Goal: Task Accomplishment & Management: Manage account settings

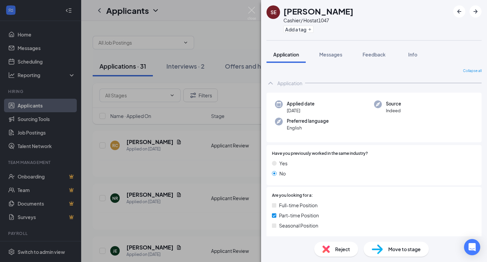
click at [307, 104] on span "Applied date" at bounding box center [301, 103] width 28 height 7
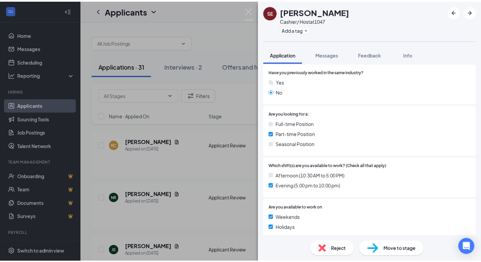
scroll to position [160, 0]
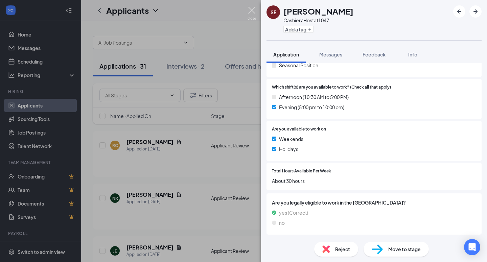
click at [251, 10] on img at bounding box center [252, 13] width 8 height 13
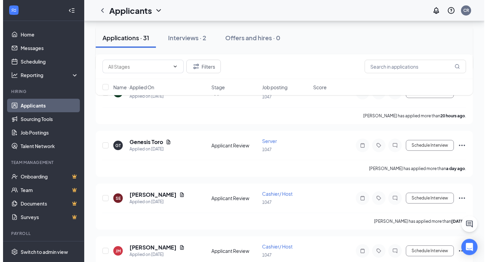
scroll to position [242, 0]
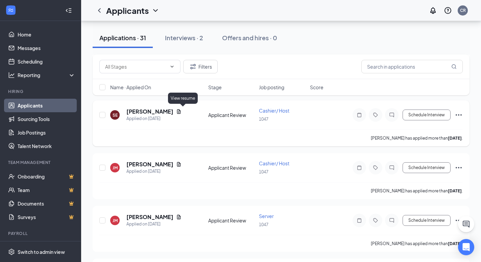
click at [182, 113] on icon "Document" at bounding box center [178, 111] width 5 height 5
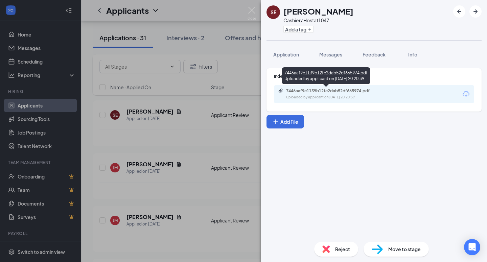
click at [370, 94] on div "7446aaf9c1139b12fc2dab52df665974.pdf Uploaded by applicant on Aug 24, 2025 at 2…" at bounding box center [333, 94] width 110 height 12
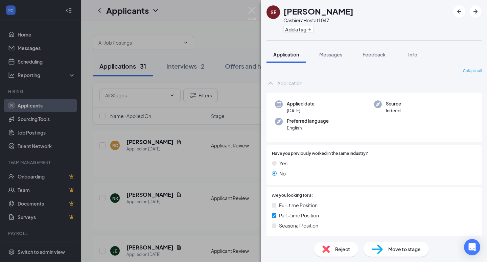
click at [385, 251] on div "Move to stage" at bounding box center [396, 249] width 65 height 15
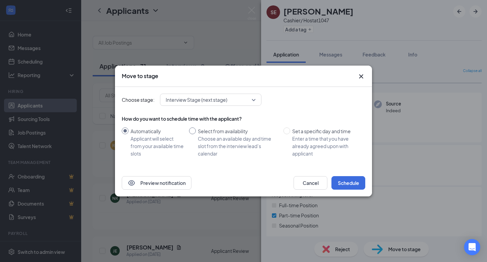
click at [197, 131] on span "Select from availability Choose an available day and time slot from the intervi…" at bounding box center [238, 143] width 85 height 30
click at [196, 131] on input "Select from availability Choose an available day and time slot from the intervi…" at bounding box center [192, 131] width 7 height 7
radio input "true"
radio input "false"
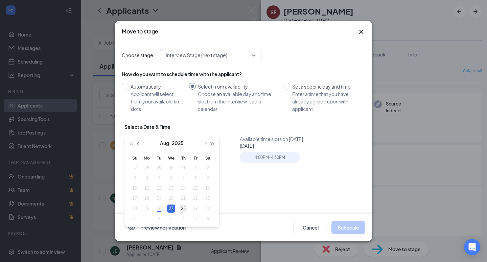
type input "Aug 28, 2025"
click at [183, 207] on div "28" at bounding box center [183, 209] width 8 height 8
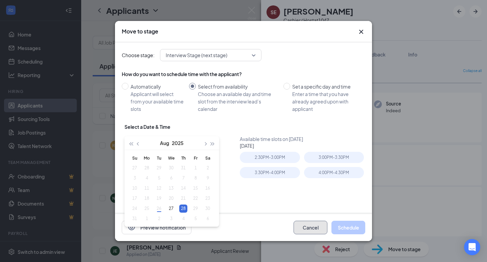
click at [302, 225] on button "Cancel" at bounding box center [311, 228] width 34 height 14
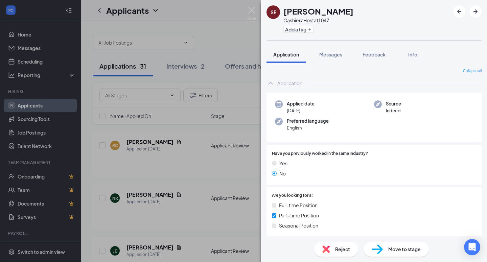
click at [390, 248] on span "Move to stage" at bounding box center [404, 249] width 32 height 7
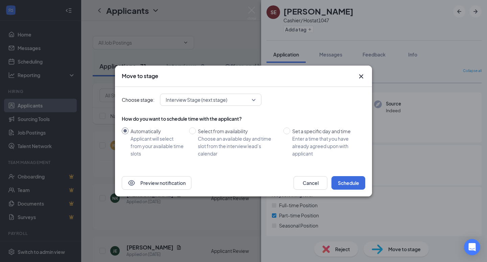
click at [245, 103] on span "Interview Stage (next stage)" at bounding box center [208, 100] width 84 height 10
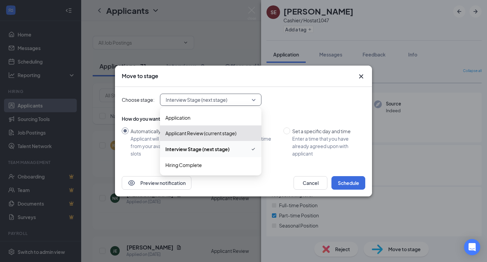
click at [245, 103] on span "Interview Stage (next stage)" at bounding box center [208, 100] width 84 height 10
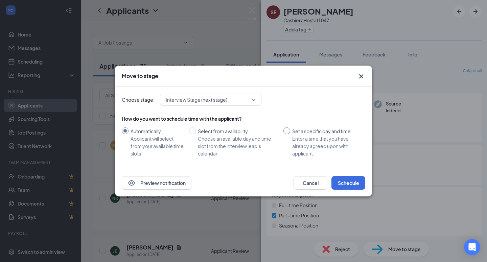
click at [288, 133] on span at bounding box center [287, 131] width 7 height 7
click at [288, 133] on input "Set a specific day and time Enter a time that you have already agreed upon with…" at bounding box center [287, 131] width 7 height 7
radio input "true"
radio input "false"
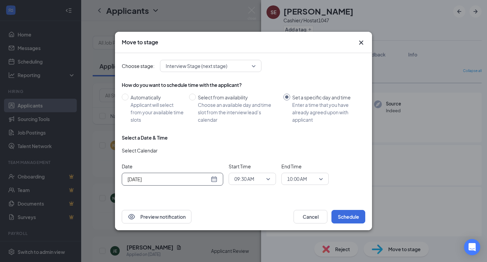
click at [216, 181] on div "[DATE]" at bounding box center [173, 179] width 90 height 7
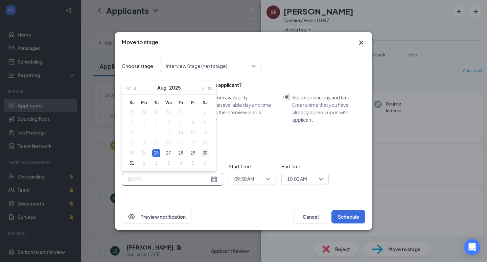
click at [203, 153] on div "30" at bounding box center [205, 153] width 8 height 8
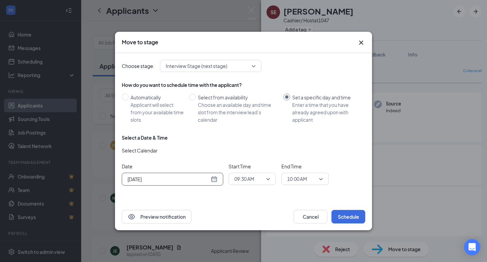
click at [214, 180] on div "[DATE]" at bounding box center [173, 179] width 90 height 7
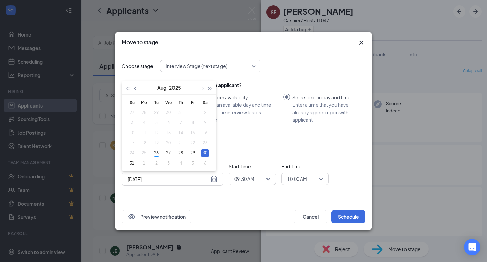
click at [235, 141] on div "Select a Date & Time Select Calendar Date Aug 30, 2025 Aug 2025 Su Mo Tu We Th …" at bounding box center [244, 162] width 244 height 57
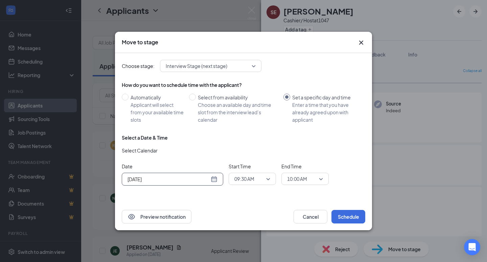
click at [214, 180] on div "[DATE]" at bounding box center [173, 179] width 90 height 7
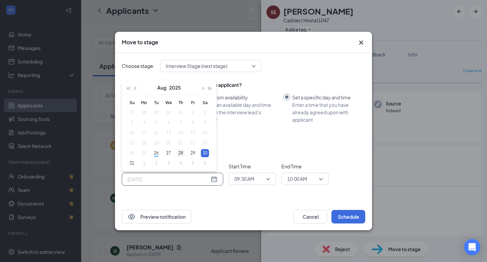
click at [180, 152] on div "28" at bounding box center [181, 153] width 8 height 8
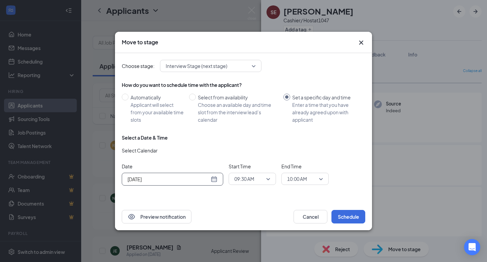
click at [267, 179] on span "09:30 AM" at bounding box center [252, 179] width 36 height 10
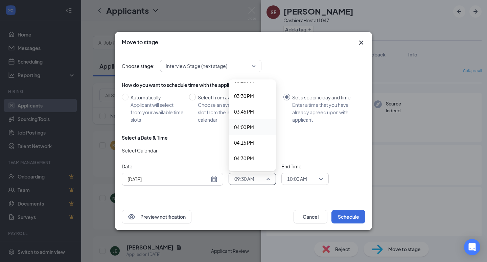
click at [299, 130] on div "How do you want to schedule time with the applicant? Automatically Applicant wi…" at bounding box center [244, 138] width 244 height 118
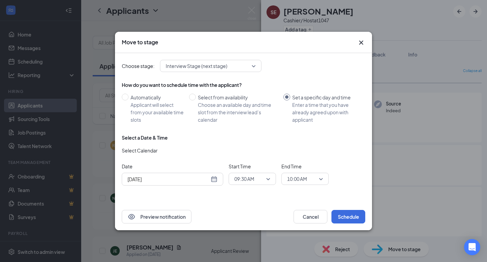
scroll to position [960, 0]
click at [216, 178] on div "[DATE]" at bounding box center [173, 179] width 90 height 7
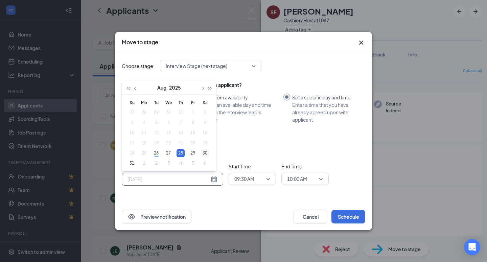
click at [205, 155] on div "30" at bounding box center [205, 153] width 8 height 8
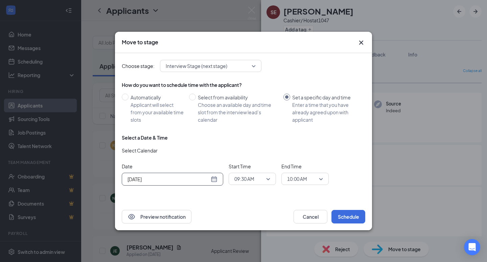
click at [216, 179] on div "[DATE]" at bounding box center [173, 179] width 90 height 7
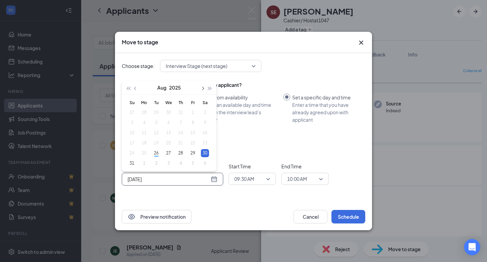
click at [203, 87] on button "button" at bounding box center [202, 88] width 7 height 14
type input "[DATE]"
click at [155, 112] on div "2" at bounding box center [156, 113] width 8 height 8
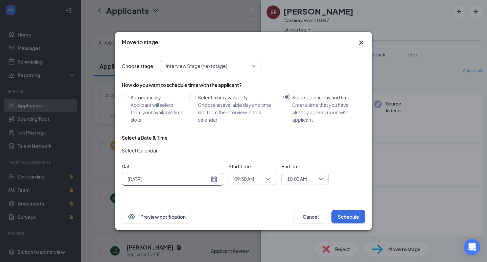
click at [268, 177] on span "09:30 AM" at bounding box center [252, 179] width 36 height 10
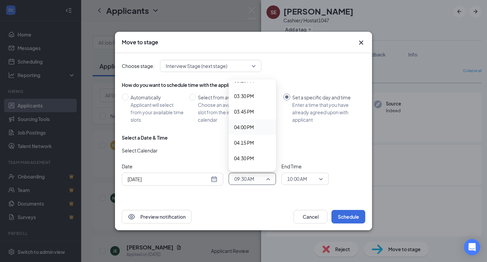
click at [243, 126] on span "04:00 PM" at bounding box center [244, 126] width 20 height 7
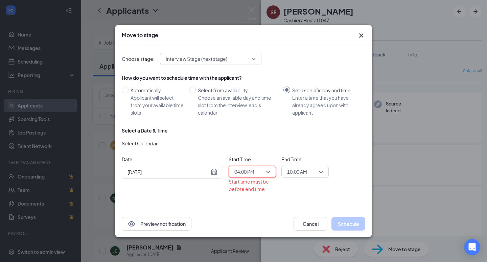
click at [270, 170] on div "04:00 PM" at bounding box center [252, 172] width 47 height 12
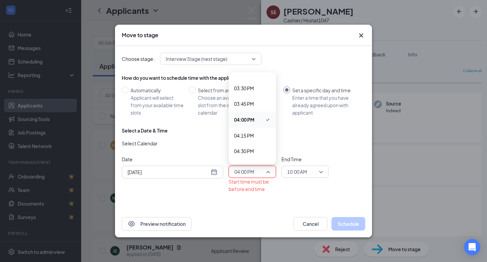
click at [270, 170] on div "04:00 PM" at bounding box center [252, 172] width 47 height 12
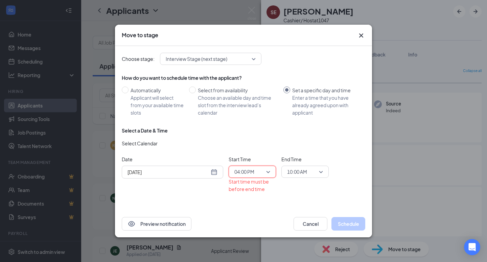
click at [317, 173] on span "10:00 AM" at bounding box center [305, 172] width 36 height 10
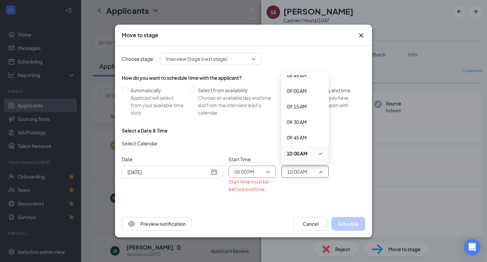
scroll to position [552, 0]
click at [301, 104] on span "04:30 PM" at bounding box center [297, 104] width 20 height 7
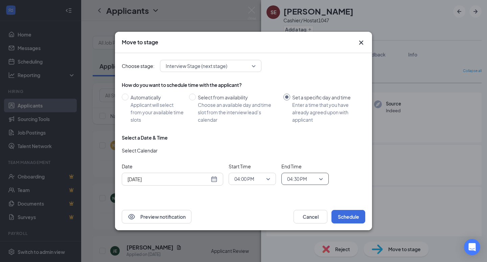
scroll to position [1006, 0]
click at [346, 216] on button "Schedule" at bounding box center [349, 217] width 34 height 14
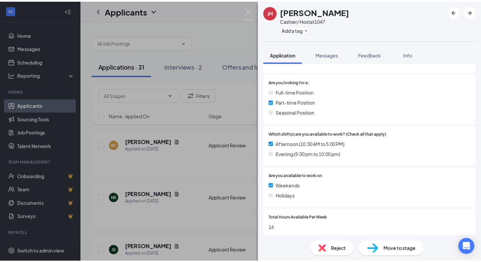
scroll to position [146, 0]
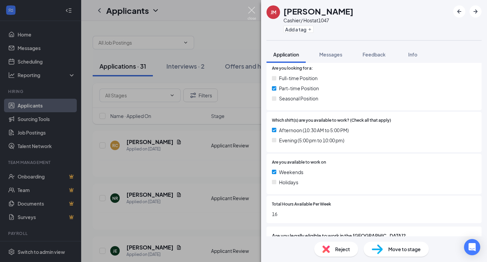
click at [252, 9] on img at bounding box center [252, 13] width 8 height 13
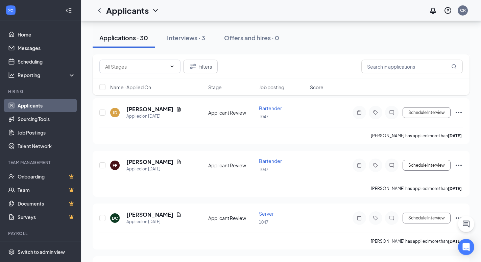
scroll to position [1448, 0]
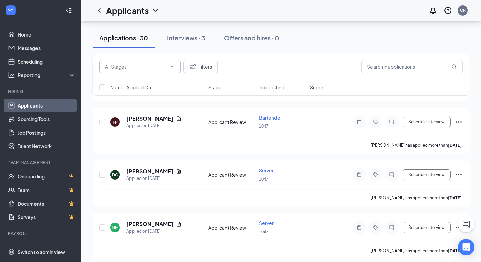
click at [174, 66] on icon "ChevronDown" at bounding box center [172, 66] width 5 height 5
click at [185, 80] on div "Name · Applied On Stage Job posting Score" at bounding box center [281, 87] width 377 height 16
click at [202, 64] on button "Filters" at bounding box center [200, 67] width 35 height 14
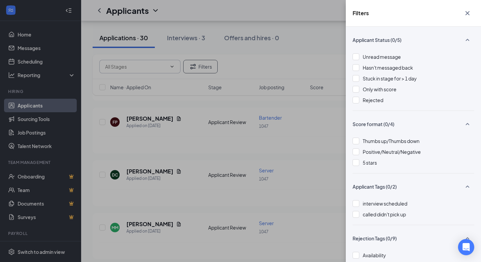
click at [310, 54] on div "Filters Applicant Status (0/5) Unread message Hasn't messaged back Stuck in sta…" at bounding box center [240, 131] width 481 height 262
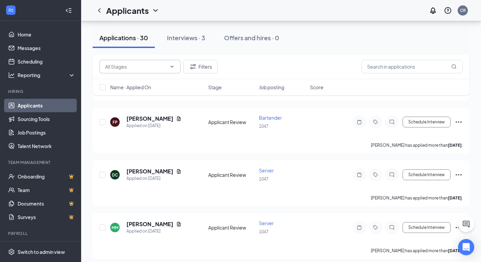
click at [214, 87] on span "Stage" at bounding box center [215, 87] width 14 height 7
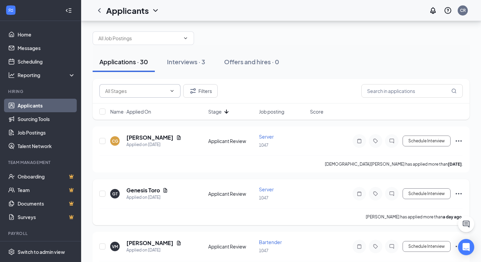
scroll to position [0, 0]
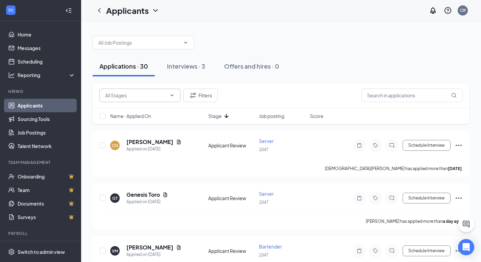
click at [224, 114] on icon "ArrowDown" at bounding box center [227, 116] width 8 height 8
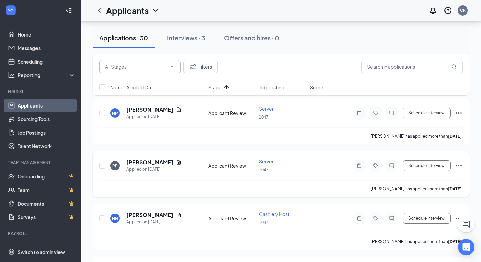
scroll to position [173, 0]
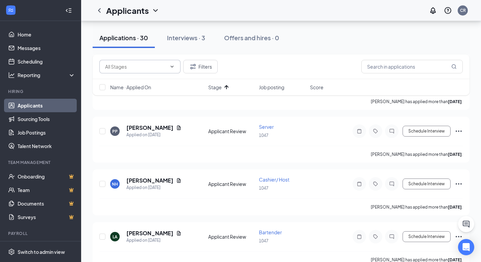
click at [174, 85] on div "Name · Applied On" at bounding box center [157, 87] width 94 height 7
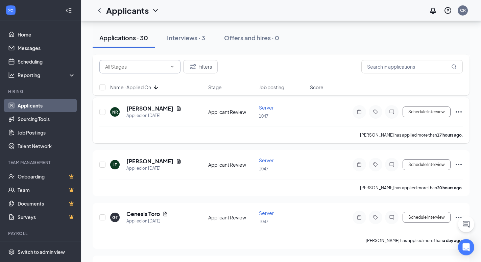
scroll to position [207, 0]
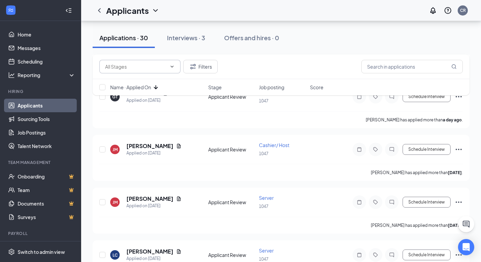
click at [157, 86] on icon "ArrowDown" at bounding box center [156, 87] width 8 height 8
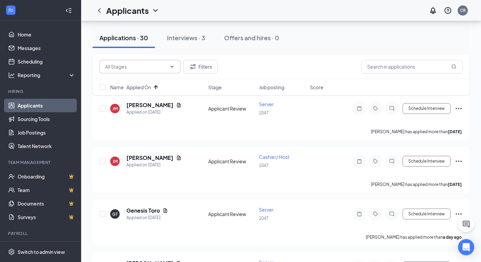
scroll to position [1241, 0]
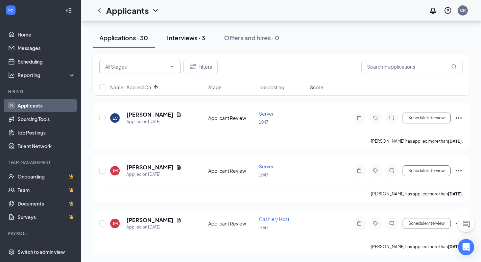
click at [185, 41] on div "Interviews · 3" at bounding box center [186, 37] width 38 height 8
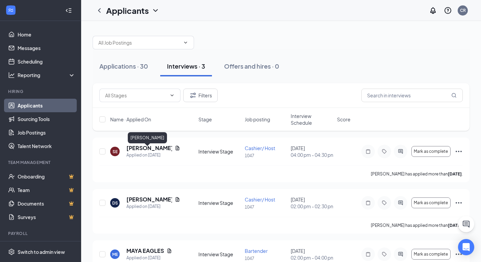
scroll to position [35, 0]
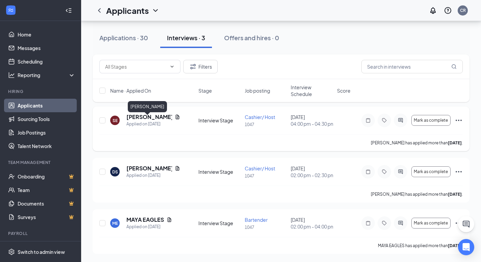
click at [144, 116] on h5 "[PERSON_NAME]" at bounding box center [150, 116] width 46 height 7
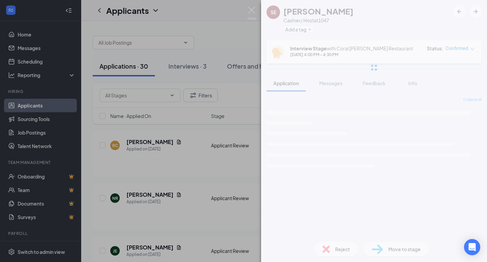
click at [253, 7] on img at bounding box center [252, 13] width 8 height 13
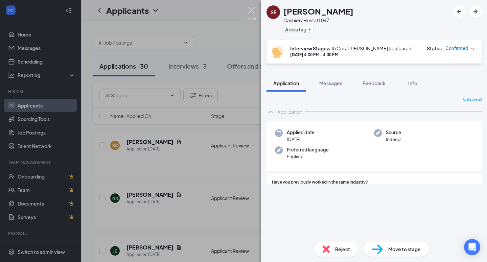
click at [253, 8] on div "Applicants CR" at bounding box center [284, 10] width 406 height 21
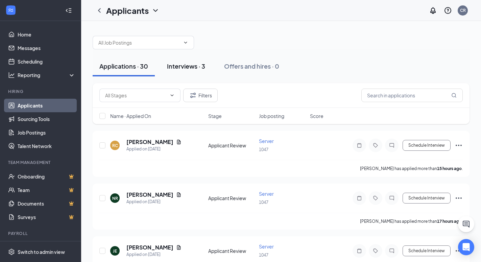
click at [187, 69] on div "Interviews · 3" at bounding box center [186, 66] width 38 height 8
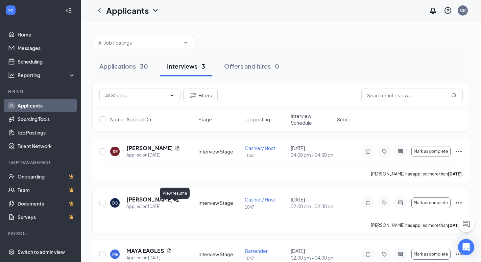
click at [177, 202] on icon "Document" at bounding box center [177, 199] width 5 height 5
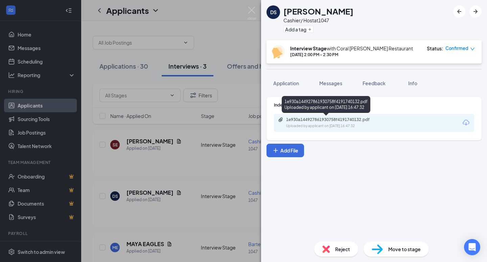
click at [358, 119] on div "1e930a144927861930758f4191740132.pdf" at bounding box center [333, 119] width 95 height 5
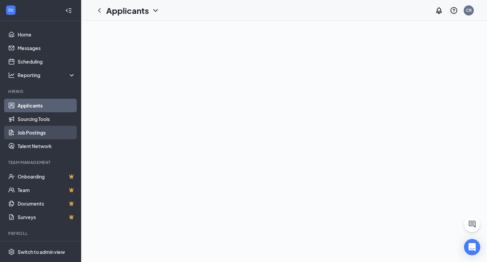
click at [42, 133] on link "Job Postings" at bounding box center [47, 133] width 58 height 14
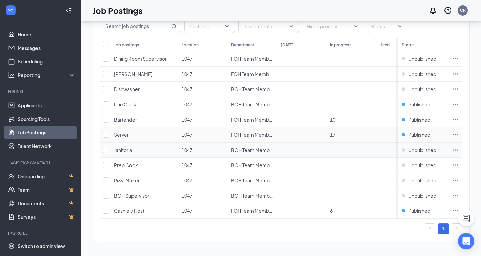
scroll to position [49, 0]
click at [459, 104] on icon "Ellipses" at bounding box center [456, 104] width 5 height 1
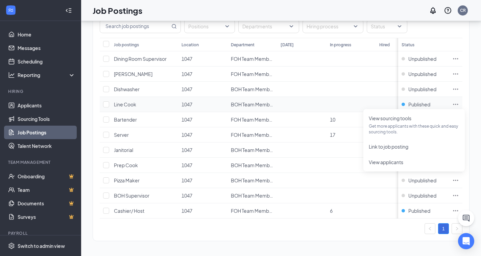
click at [459, 104] on icon "Ellipses" at bounding box center [456, 104] width 5 height 1
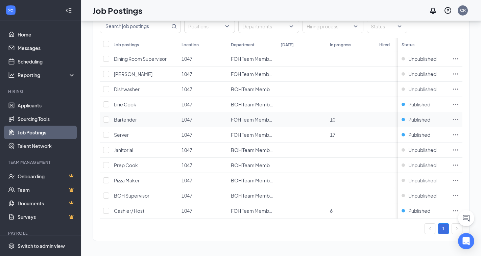
click at [459, 116] on icon "Ellipses" at bounding box center [456, 119] width 7 height 7
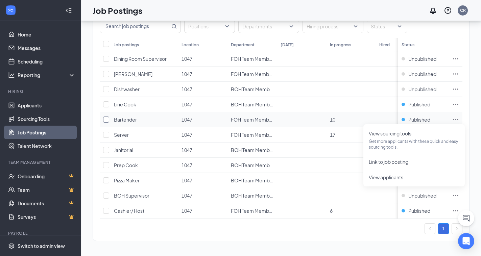
click at [104, 117] on input "checkbox" at bounding box center [106, 120] width 6 height 6
checkbox input "true"
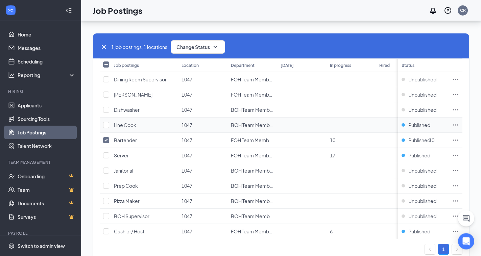
scroll to position [15, 0]
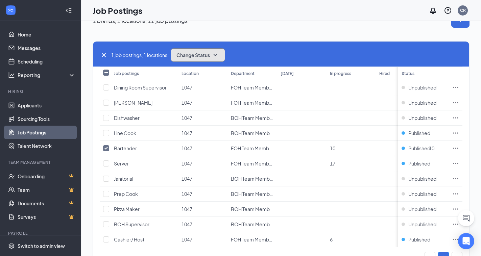
click at [216, 55] on icon "SmallChevronDown" at bounding box center [215, 55] width 8 height 8
click at [216, 55] on icon "SmallChevronUp" at bounding box center [215, 55] width 8 height 8
click at [107, 160] on td at bounding box center [105, 163] width 11 height 15
click at [106, 163] on input "checkbox" at bounding box center [106, 164] width 6 height 6
checkbox input "true"
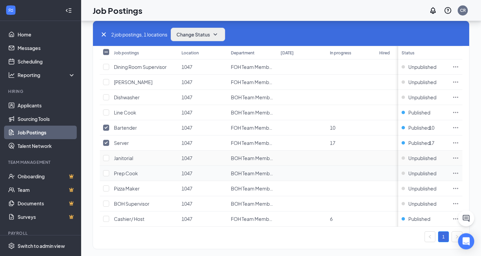
scroll to position [49, 0]
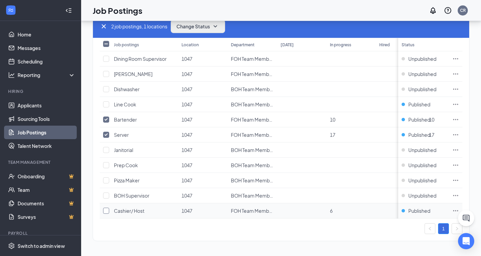
click at [109, 208] on input "checkbox" at bounding box center [106, 211] width 6 height 6
checkbox input "true"
click at [215, 24] on icon "SmallChevronDown" at bounding box center [215, 26] width 8 height 8
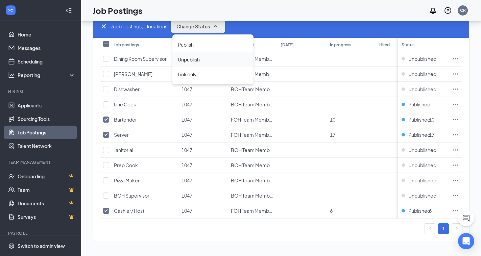
click at [206, 53] on div "Unpublish" at bounding box center [213, 59] width 81 height 15
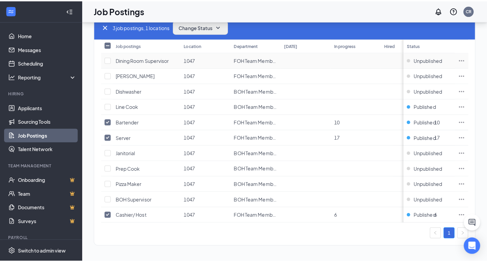
scroll to position [44, 0]
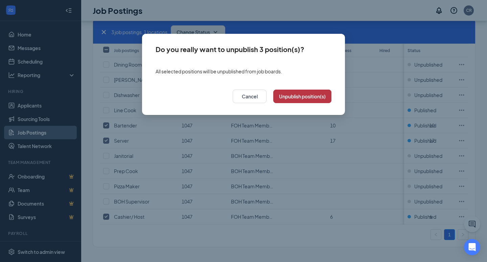
click at [314, 98] on button "Unpublish position(s)" at bounding box center [302, 97] width 58 height 14
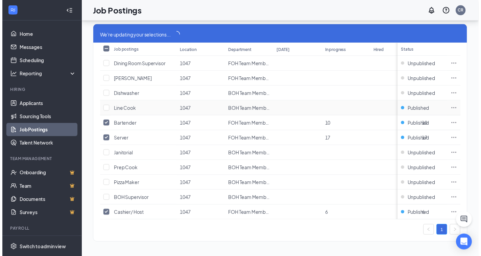
scroll to position [43, 0]
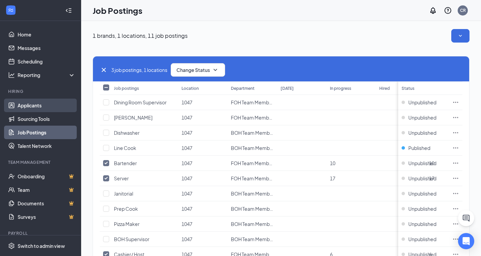
click at [36, 103] on link "Applicants" at bounding box center [47, 106] width 58 height 14
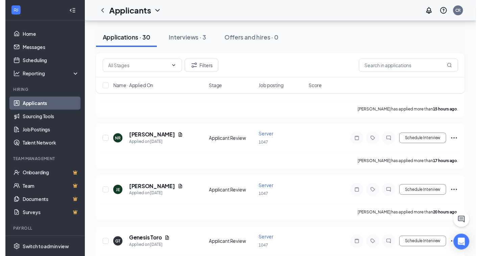
scroll to position [69, 0]
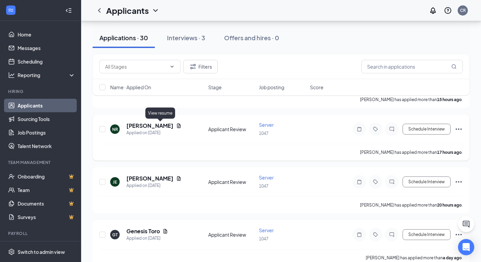
click at [177, 126] on icon "Document" at bounding box center [179, 125] width 4 height 4
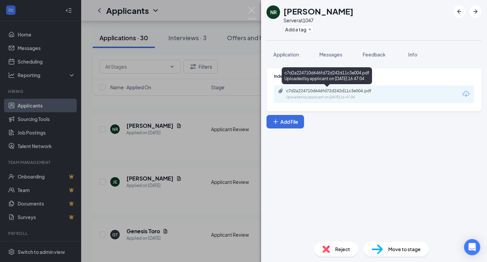
click at [372, 96] on div "Uploaded by applicant on Aug 25, 2025 at 16:47:04" at bounding box center [337, 97] width 102 height 5
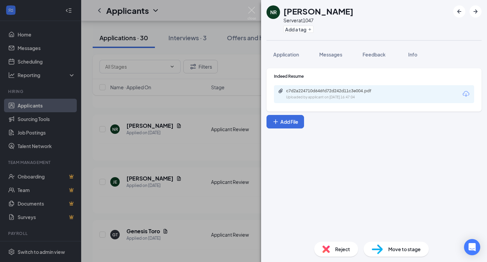
click at [214, 108] on div "NR Nicole Ruiz Server at 1047 Add a tag Application Messages Feedback Info Inde…" at bounding box center [243, 131] width 487 height 262
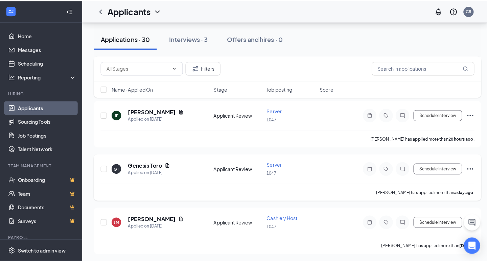
scroll to position [173, 0]
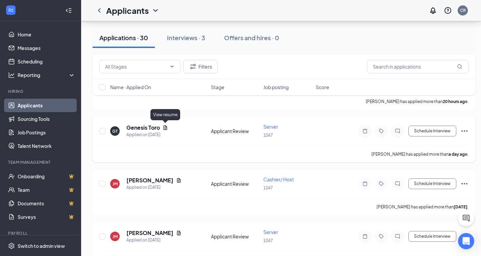
click at [164, 128] on icon "Document" at bounding box center [166, 128] width 4 height 4
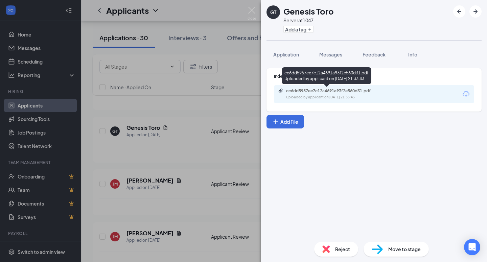
click at [354, 86] on div "cc6dd5957ee7c12a4691a93f2e560d31.pdf Uploaded by applicant on Aug 24, 2025 at 2…" at bounding box center [327, 77] width 90 height 20
click at [355, 90] on div "cc6dd5957ee7c12a4691a93f2e560d31.pdf" at bounding box center [333, 90] width 95 height 5
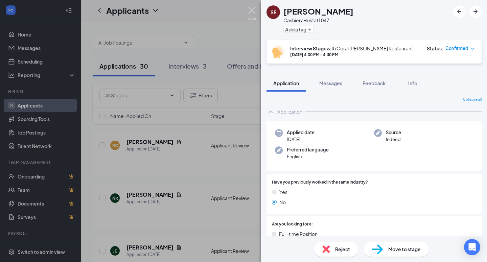
click at [249, 15] on img at bounding box center [252, 13] width 8 height 13
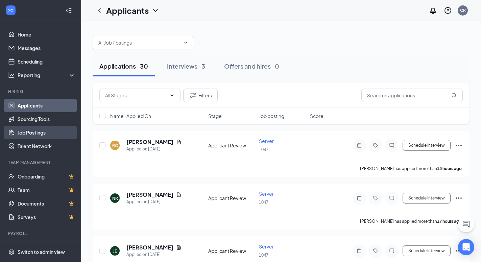
click at [31, 136] on link "Job Postings" at bounding box center [47, 133] width 58 height 14
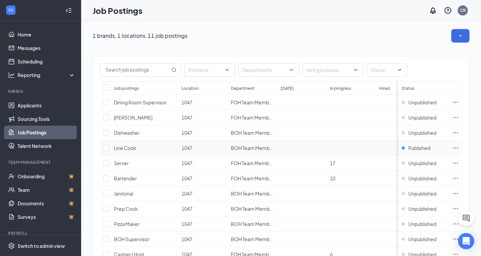
click at [360, 149] on td at bounding box center [351, 148] width 49 height 15
click at [340, 146] on td at bounding box center [351, 148] width 49 height 15
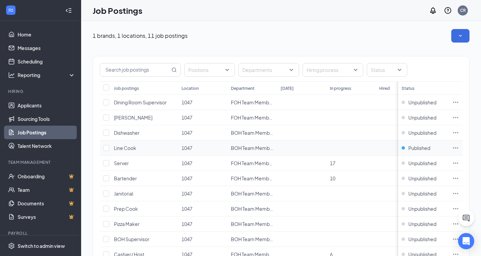
click at [340, 146] on td at bounding box center [351, 148] width 49 height 15
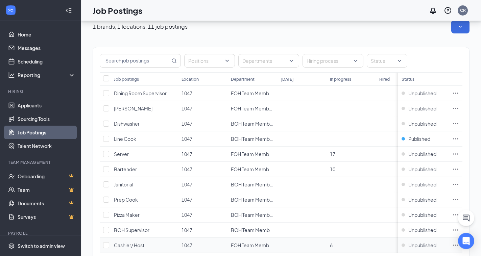
scroll to position [0, 6]
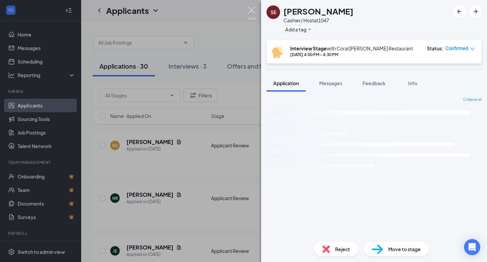
click at [253, 11] on img at bounding box center [252, 13] width 8 height 13
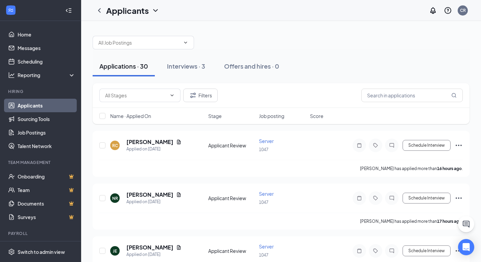
click at [279, 116] on span "Job posting" at bounding box center [271, 116] width 25 height 7
click at [178, 141] on icon "Document" at bounding box center [179, 142] width 4 height 4
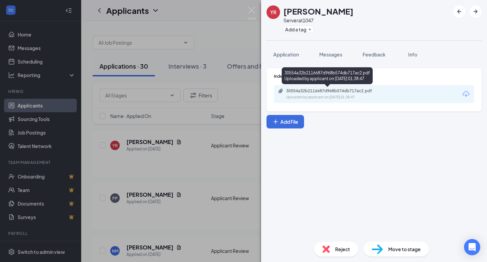
click at [364, 95] on div "Uploaded by applicant on [DATE] 01:38:47" at bounding box center [337, 97] width 102 height 5
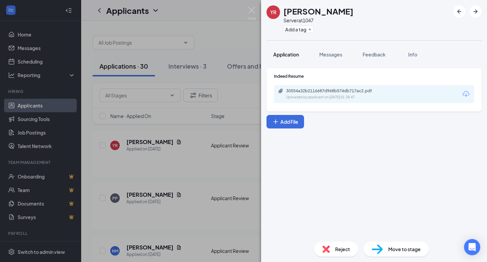
click at [286, 58] on div "Application" at bounding box center [286, 54] width 26 height 7
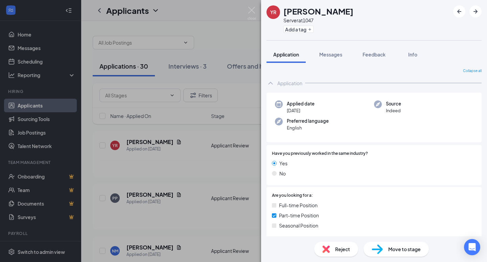
click at [394, 252] on span "Move to stage" at bounding box center [404, 249] width 32 height 7
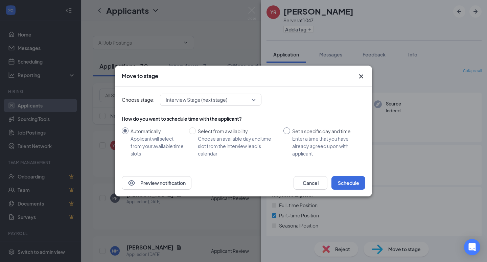
click at [293, 131] on div "Set a specific day and time" at bounding box center [326, 131] width 68 height 7
click at [290, 131] on input "Set a specific day and time Enter a time that you have already agreed upon with…" at bounding box center [287, 131] width 7 height 7
radio input "true"
radio input "false"
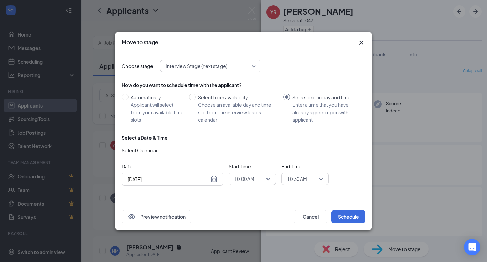
click at [215, 179] on div "[DATE]" at bounding box center [173, 179] width 90 height 7
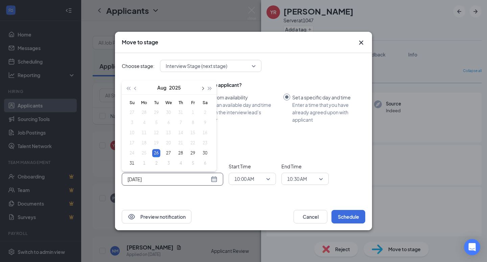
click at [202, 89] on span "button" at bounding box center [202, 88] width 3 height 3
type input "[DATE]"
click at [155, 111] on div "2" at bounding box center [156, 113] width 8 height 8
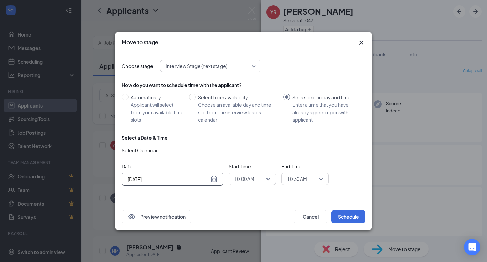
click at [250, 179] on span "10:00 AM" at bounding box center [244, 179] width 20 height 10
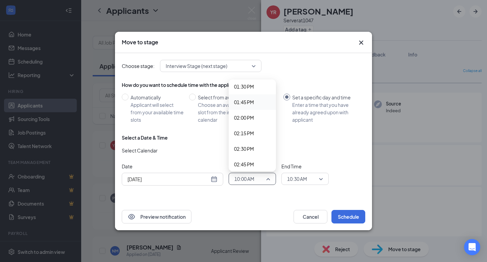
scroll to position [808, 0]
click at [249, 121] on span "01:30 PM" at bounding box center [244, 122] width 20 height 7
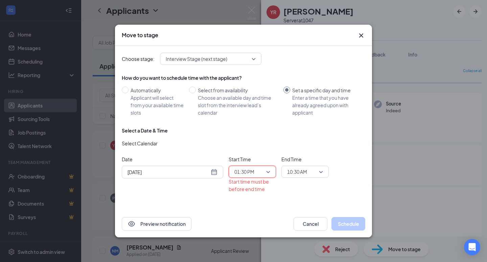
click at [321, 172] on span "10:30 AM" at bounding box center [305, 172] width 36 height 10
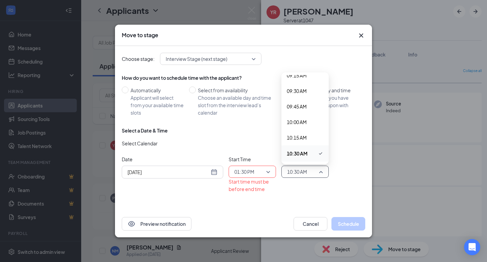
click at [323, 172] on div "10:30 AM" at bounding box center [305, 172] width 47 height 12
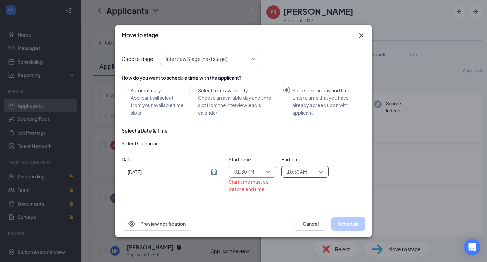
scroll to position [583, 0]
click at [322, 175] on span "10:30 AM" at bounding box center [305, 172] width 36 height 10
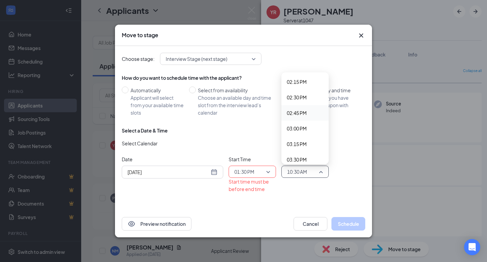
scroll to position [876, 0]
click at [303, 112] on span "02:30 PM" at bounding box center [297, 110] width 20 height 7
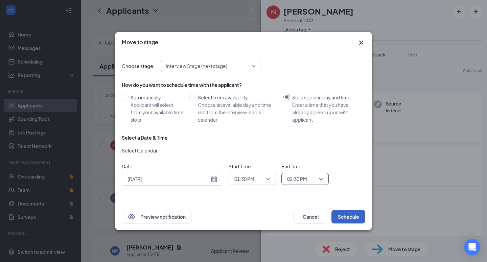
click at [351, 216] on button "Schedule" at bounding box center [349, 217] width 34 height 14
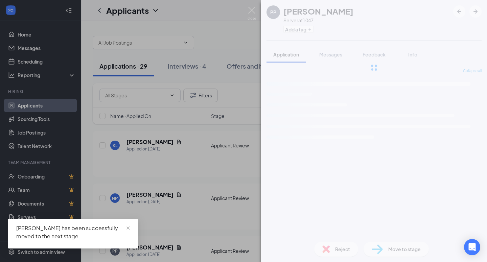
click at [226, 160] on div "PP Pablo Puerto Server at 1047 Add a tag Application Messages Feedback Info Col…" at bounding box center [243, 131] width 487 height 262
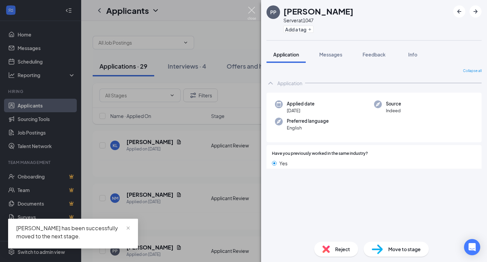
click at [252, 12] on div "Applicants CR" at bounding box center [284, 10] width 406 height 21
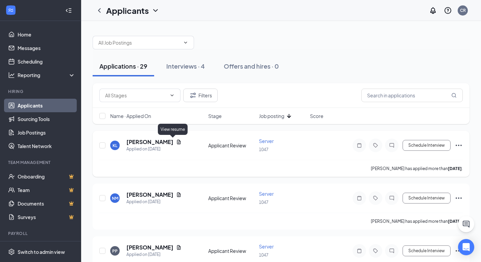
click at [176, 143] on icon "Document" at bounding box center [178, 141] width 5 height 5
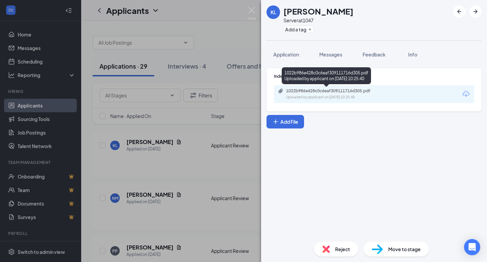
click at [306, 91] on div "1022b986e428c0c6eaf309111716d305.pdf" at bounding box center [333, 90] width 95 height 5
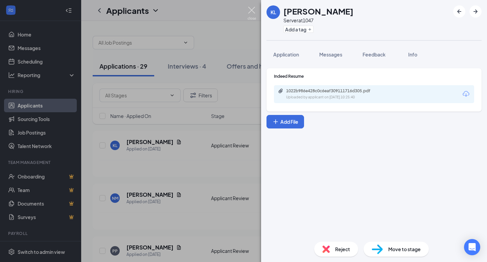
click at [250, 10] on img at bounding box center [252, 13] width 8 height 13
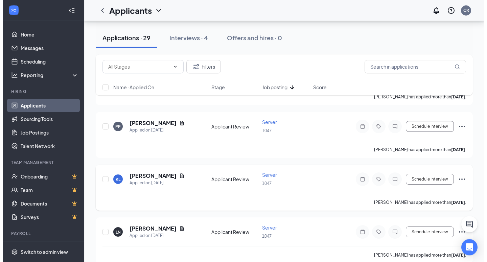
scroll to position [104, 0]
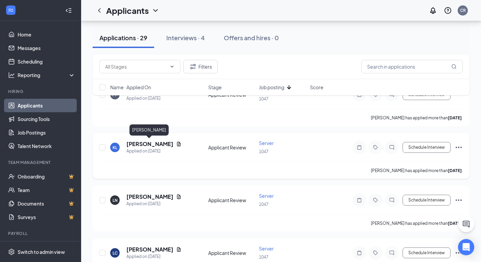
click at [153, 143] on h5 "[PERSON_NAME]" at bounding box center [150, 143] width 47 height 7
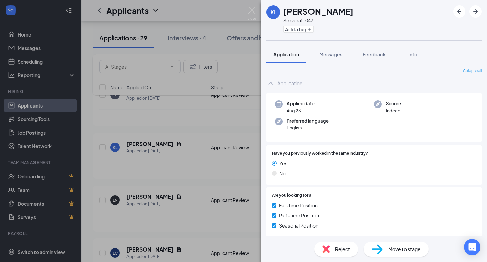
click at [397, 246] on span "Move to stage" at bounding box center [404, 249] width 32 height 7
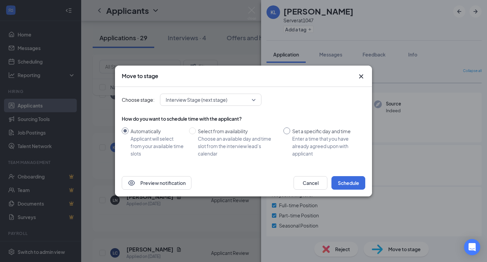
click at [286, 132] on input "Set a specific day and time Enter a time that you have already agreed upon with…" at bounding box center [287, 131] width 7 height 7
radio input "true"
radio input "false"
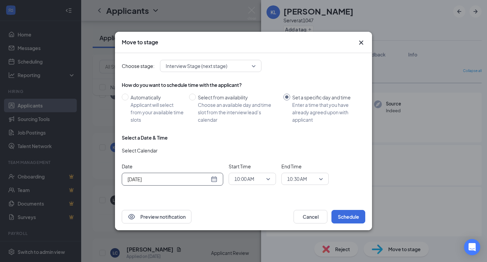
click at [216, 181] on div "[DATE]" at bounding box center [173, 179] width 90 height 7
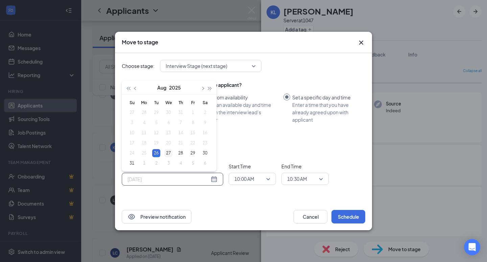
click at [167, 155] on div "27" at bounding box center [168, 153] width 8 height 8
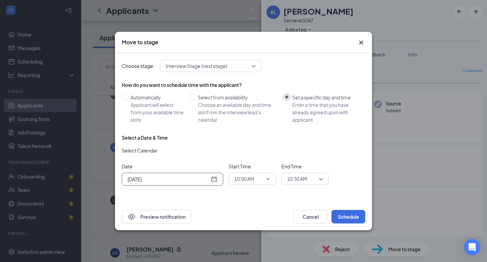
click at [215, 179] on div "[DATE]" at bounding box center [173, 179] width 90 height 7
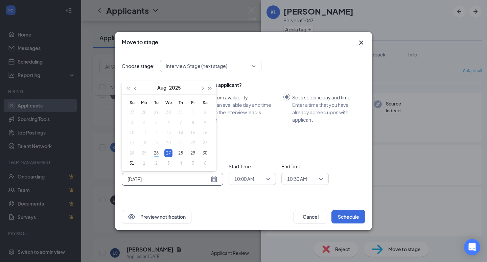
click at [202, 88] on button "button" at bounding box center [202, 88] width 7 height 14
type input "[DATE]"
click at [165, 113] on div "3" at bounding box center [168, 113] width 8 height 8
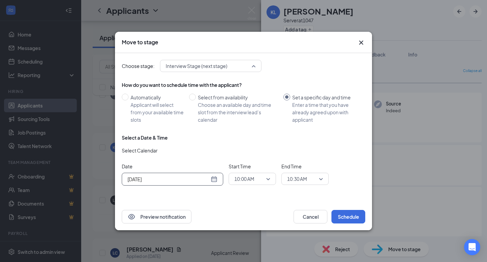
click at [255, 66] on span "Interview Stage (next stage)" at bounding box center [211, 66] width 90 height 10
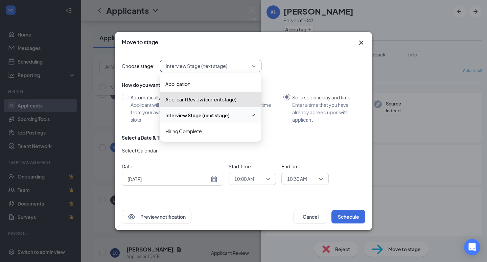
click at [315, 134] on div "How do you want to schedule time with the applicant? Automatically Applicant wi…" at bounding box center [244, 138] width 244 height 118
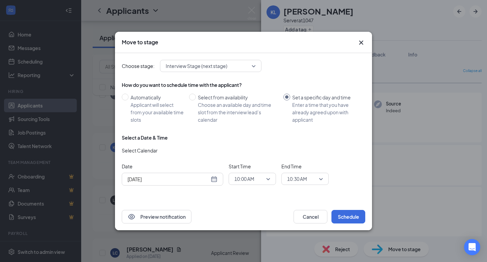
click at [270, 179] on span "10:00 AM" at bounding box center [252, 179] width 36 height 10
click at [249, 94] on span "02:30 PM" at bounding box center [244, 96] width 20 height 7
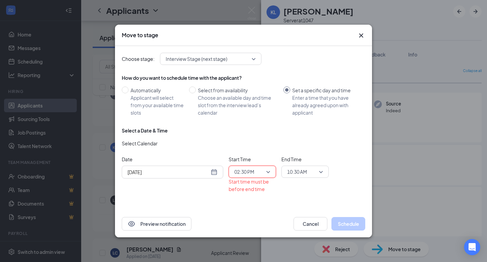
click at [320, 173] on span "10:30 AM" at bounding box center [305, 172] width 36 height 10
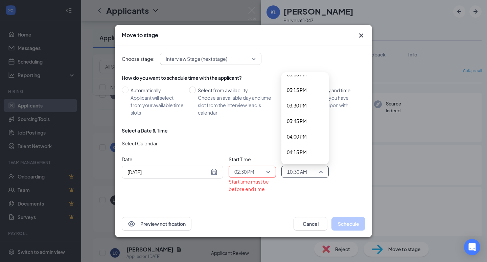
scroll to position [949, 0]
click at [301, 103] on span "03:30 PM" at bounding box center [297, 99] width 20 height 7
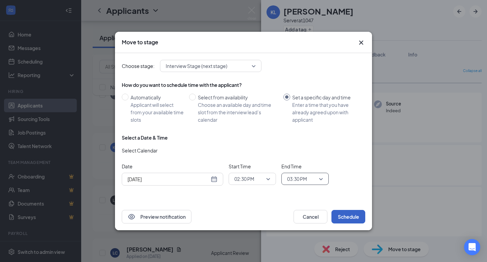
click at [341, 218] on button "Schedule" at bounding box center [349, 217] width 34 height 14
